Goal: Navigation & Orientation: Find specific page/section

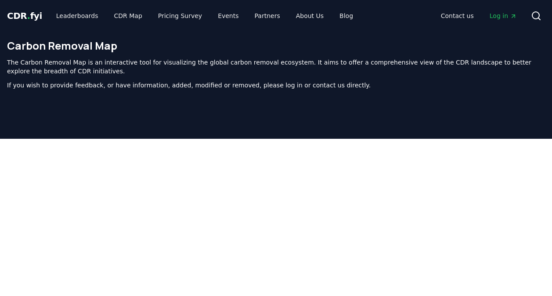
scroll to position [91, 0]
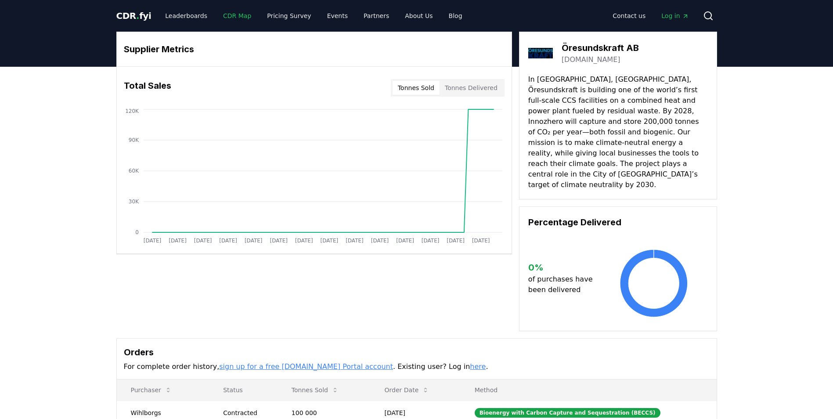
click at [219, 18] on link "CDR Map" at bounding box center [237, 16] width 42 height 16
